Goal: Task Accomplishment & Management: Use online tool/utility

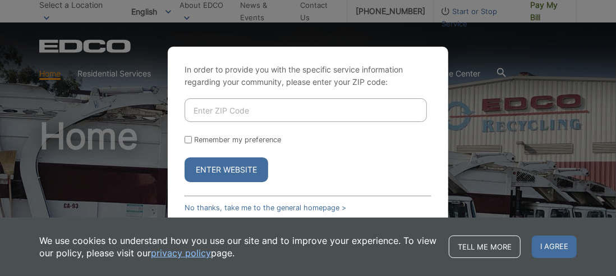
click at [246, 112] on input "Enter ZIP Code" at bounding box center [306, 110] width 243 height 24
type input "92067"
click at [190, 141] on input "Remember my preference" at bounding box center [188, 139] width 7 height 7
checkbox input "true"
click at [234, 171] on button "Enter Website" at bounding box center [227, 169] width 84 height 25
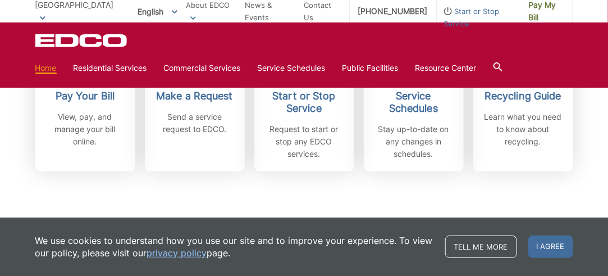
scroll to position [337, 0]
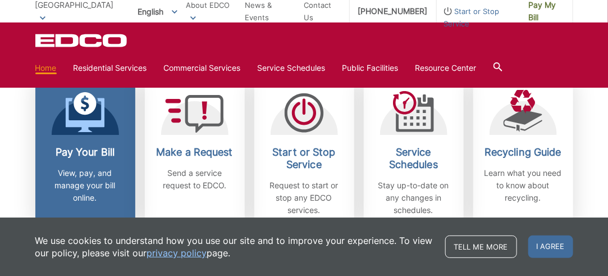
click at [98, 153] on h2 "Pay Your Bill" at bounding box center [85, 152] width 83 height 12
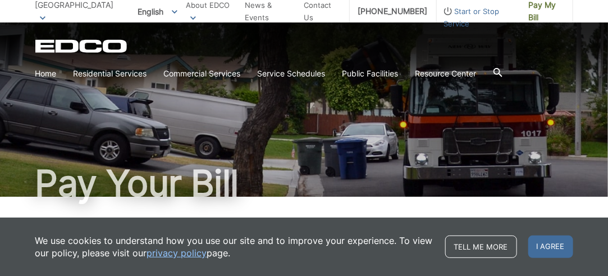
click at [191, 254] on link "privacy policy" at bounding box center [177, 252] width 60 height 12
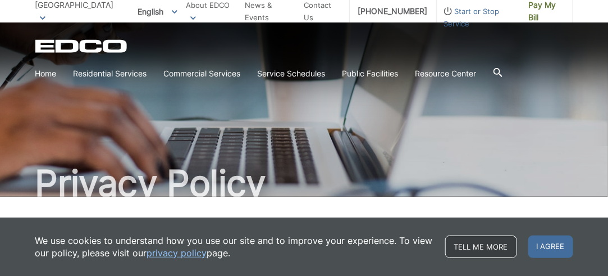
click at [481, 252] on link "Tell me more" at bounding box center [481, 246] width 72 height 22
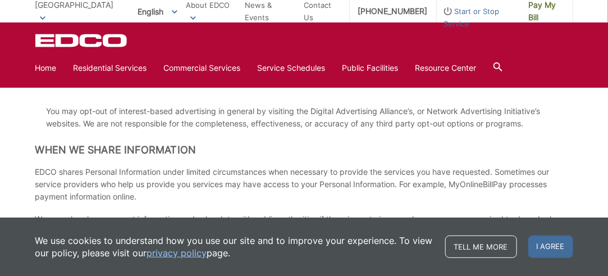
scroll to position [1123, 0]
